Goal: Find contact information: Find contact information

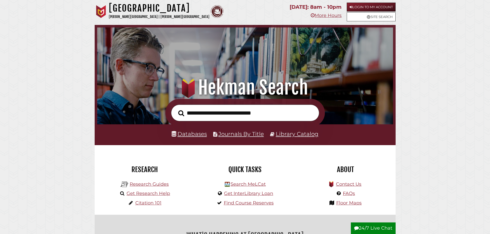
scroll to position [98, 293]
type input "**********"
click at [176, 109] on button "Search" at bounding box center [181, 113] width 11 height 9
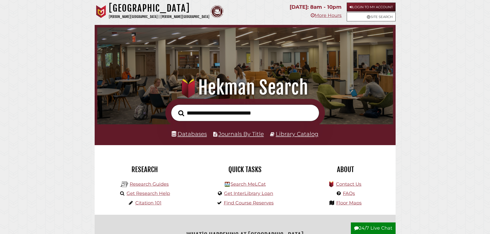
scroll to position [98, 293]
click at [356, 185] on link "Contact Us" at bounding box center [348, 185] width 25 height 6
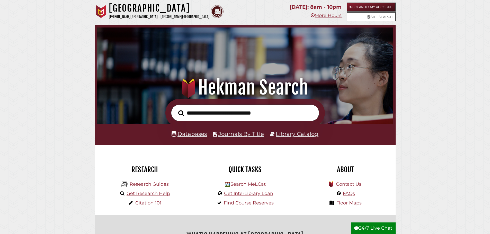
scroll to position [98, 293]
click at [160, 195] on link "Get Research Help" at bounding box center [148, 194] width 43 height 6
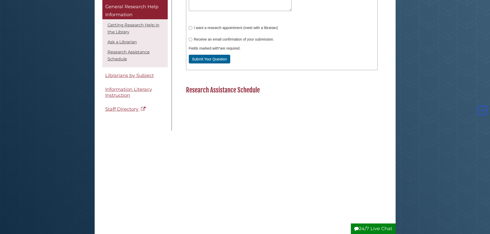
scroll to position [334, 0]
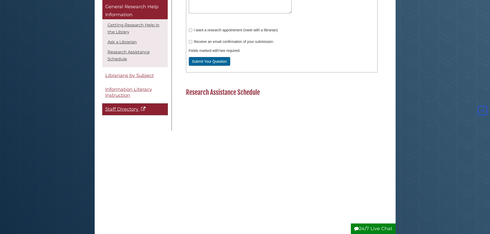
click at [132, 108] on span "Staff Directory" at bounding box center [121, 110] width 33 height 6
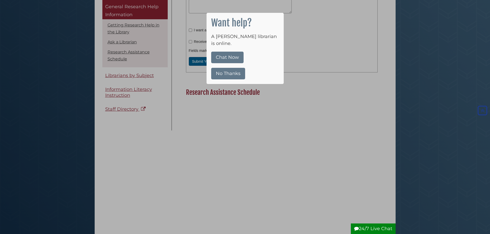
click at [221, 68] on button "No Thanks" at bounding box center [228, 74] width 34 height 12
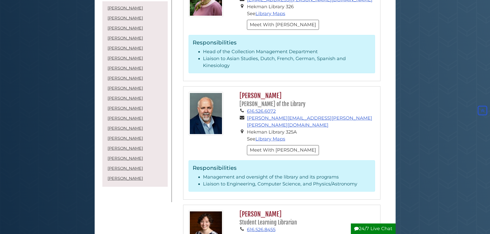
scroll to position [1337, 0]
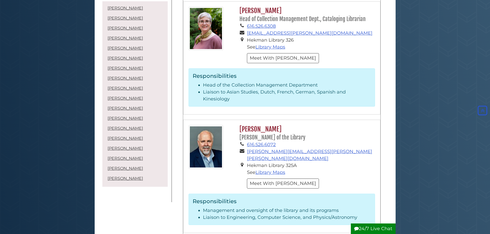
click at [247, 214] on li "Liaison to Engineering, Computer Science, and Physics/Astronomy" at bounding box center [287, 217] width 168 height 7
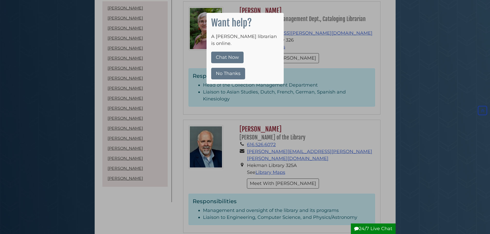
click at [222, 68] on button "No Thanks" at bounding box center [228, 74] width 34 height 12
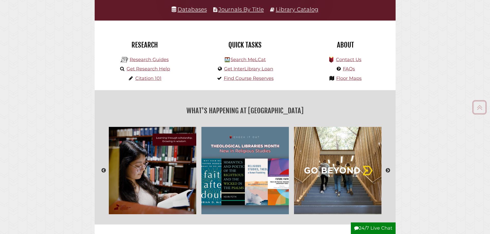
scroll to position [129, 0]
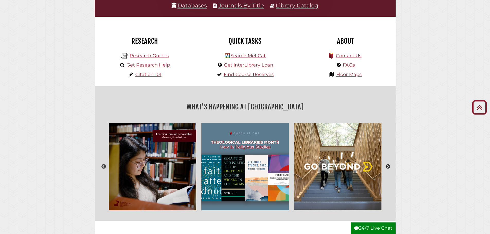
click at [242, 173] on img "slideshow" at bounding box center [245, 167] width 93 height 93
click at [242, 142] on img "slideshow" at bounding box center [245, 167] width 93 height 93
click at [246, 107] on h2 "What's Happening at [GEOGRAPHIC_DATA]" at bounding box center [244, 107] width 293 height 12
click at [238, 155] on img "slideshow" at bounding box center [245, 167] width 93 height 93
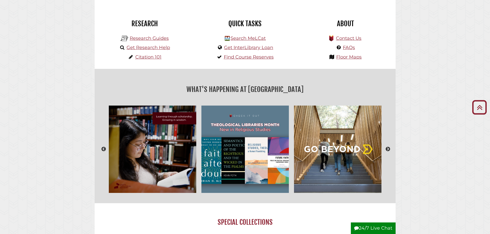
scroll to position [231, 0]
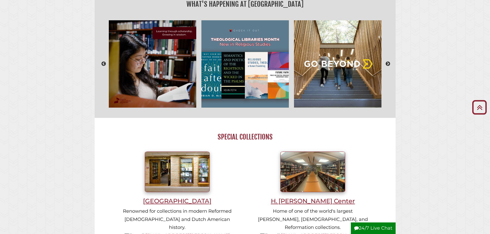
click at [247, 91] on img "slideshow" at bounding box center [245, 64] width 93 height 93
click at [111, 83] on img "slideshow" at bounding box center [152, 64] width 93 height 93
click at [339, 59] on img "slideshow" at bounding box center [337, 64] width 93 height 93
click at [185, 68] on img "slideshow" at bounding box center [152, 64] width 93 height 93
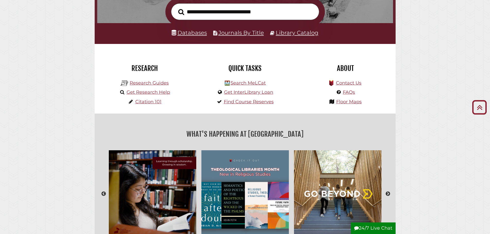
scroll to position [0, 0]
